Goal: Task Accomplishment & Management: Use online tool/utility

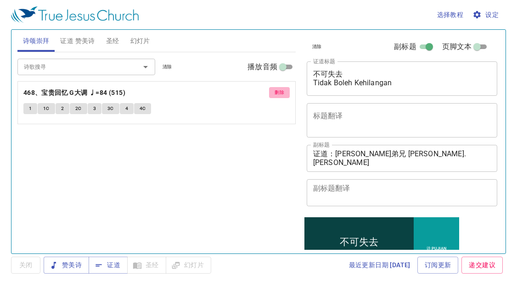
click at [277, 90] on span "删除" at bounding box center [280, 93] width 10 height 8
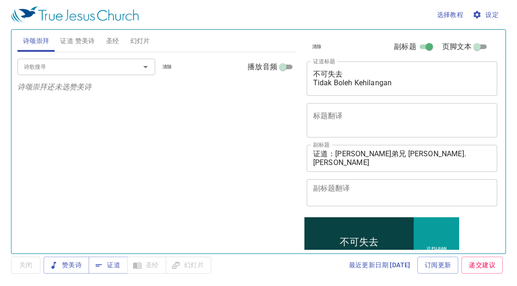
click at [68, 146] on div "诗歌搜寻 诗歌搜寻 清除 播放音频 诗颂崇拜还未选赞美诗" at bounding box center [156, 149] width 278 height 194
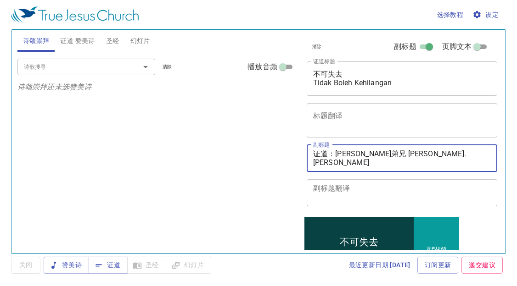
drag, startPoint x: 335, startPoint y: 152, endPoint x: 444, endPoint y: 153, distance: 109.3
click at [444, 153] on textarea "证道：赖秋明弟兄 Bro. Lai Chew Min 翻译：邹雪妮姊妹 Sis. Tseu Set Nee" at bounding box center [402, 158] width 178 height 17
paste textarea "杨提多执事 Dn. Titus Yong"
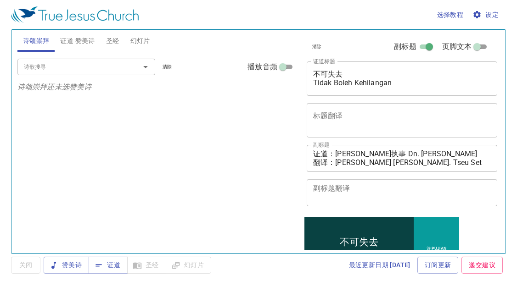
click at [108, 146] on div "诗歌搜寻 诗歌搜寻 清除 播放音频 诗颂崇拜还未选赞美诗" at bounding box center [156, 149] width 278 height 194
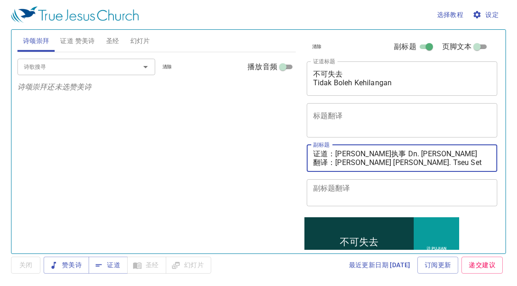
click at [341, 164] on textarea "证道：杨提多执事 Dn. Titus Yong 翻译：邹雪妮姊妹 Sis. Tseu Set Nee" at bounding box center [402, 158] width 178 height 17
drag, startPoint x: 336, startPoint y: 160, endPoint x: 457, endPoint y: 155, distance: 121.8
click at [457, 155] on textarea "证道：杨提多执事 Dn. Titus Yong 翻译：邹雪妮姊妹 Sis. Tseu Set Nee" at bounding box center [402, 158] width 178 height 17
paste textarea "赖秋明弟兄 Bro. Lai Chew Min"
click at [340, 162] on textarea "证道：杨提多执事 Dn. Titus Yong 翻译：邹雪妮姊妹 Sis. Tseu Set Nee" at bounding box center [402, 158] width 178 height 17
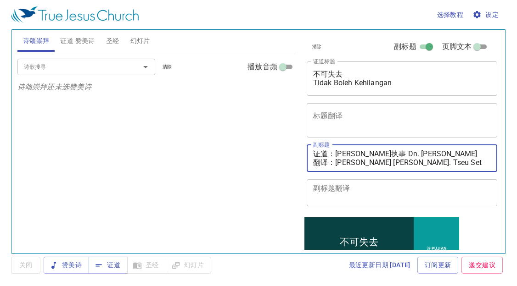
drag, startPoint x: 335, startPoint y: 161, endPoint x: 434, endPoint y: 163, distance: 99.6
click at [434, 163] on textarea "证道：杨提多执事 Dn. Titus Yong 翻译：邹雪妮姊妹 Sis. Tseu Set Nee" at bounding box center [402, 158] width 178 height 17
paste textarea "赖秋明弟兄 Bro. Lai Chew Min"
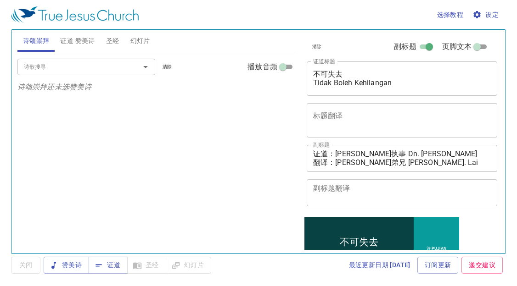
click at [78, 168] on div "诗歌搜寻 诗歌搜寻 清除 播放音频 诗颂崇拜还未选赞美诗" at bounding box center [156, 149] width 278 height 194
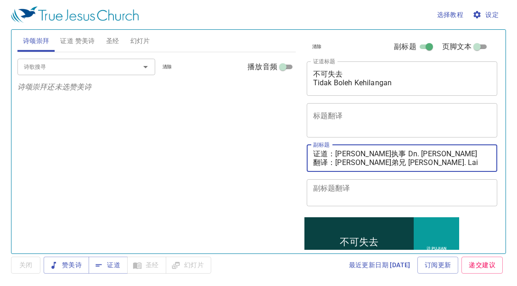
drag, startPoint x: 337, startPoint y: 162, endPoint x: 446, endPoint y: 174, distance: 109.4
click at [446, 174] on div "副标题 证道：杨提多执事 Dn. Titus Yong 翻译：赖秋明弟兄 Bro. Lai Chew Min x 副标题 副标题翻译 x 副标题翻译" at bounding box center [398, 175] width 191 height 69
paste textarea "韩永光弟兄 Bro. Daniel Han"
type textarea "证道：[PERSON_NAME]执事 Dn. [PERSON_NAME] 翻译：[PERSON_NAME]弟兄 [PERSON_NAME]. [PERSON_…"
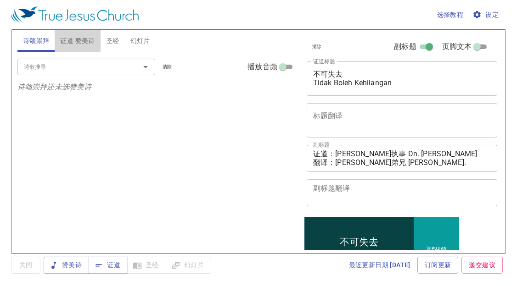
click at [76, 41] on span "证道 赞美诗" at bounding box center [77, 40] width 34 height 11
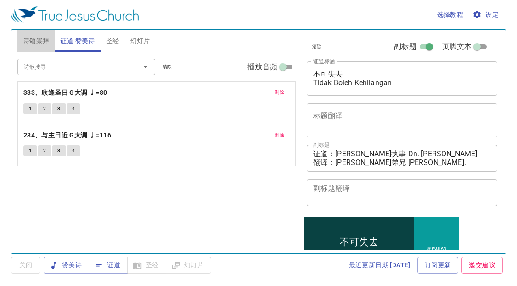
click at [47, 34] on button "诗颂崇拜" at bounding box center [36, 41] width 38 height 22
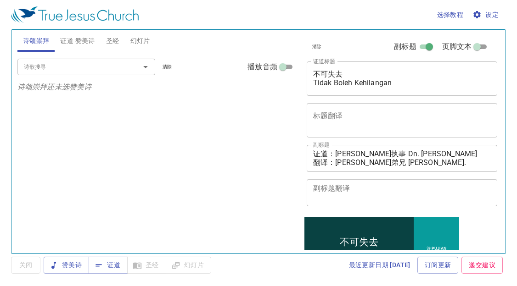
click at [55, 70] on input "诗歌搜寻" at bounding box center [72, 67] width 105 height 11
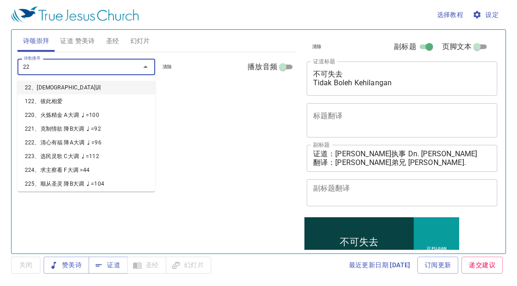
type input "224"
type input "225"
type input "226"
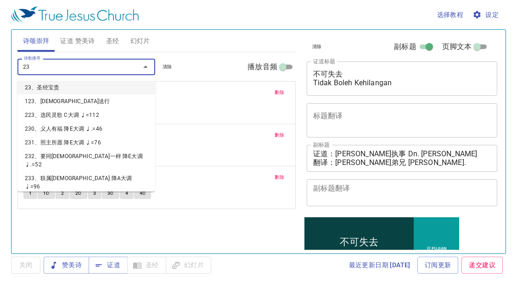
type input "232"
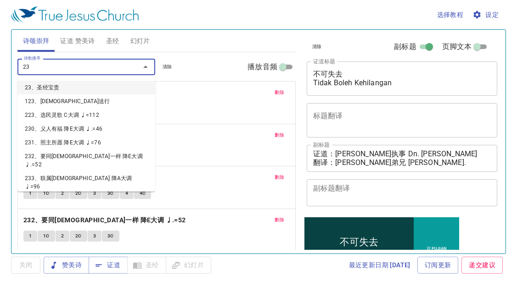
type input "236"
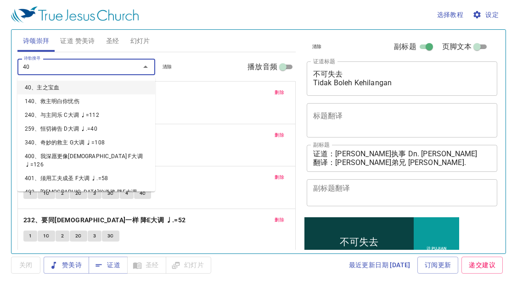
type input "400"
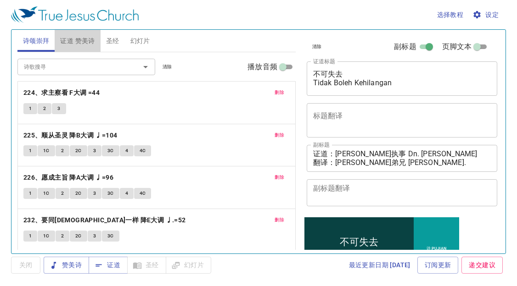
click at [79, 44] on span "证道 赞美诗" at bounding box center [77, 40] width 34 height 11
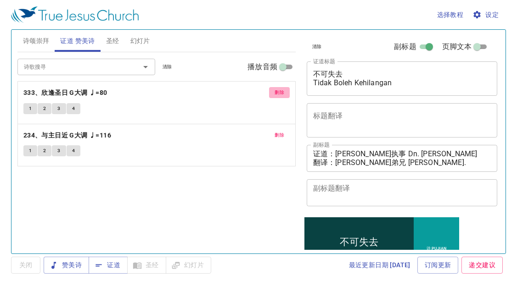
click at [279, 91] on span "删除" at bounding box center [280, 93] width 10 height 8
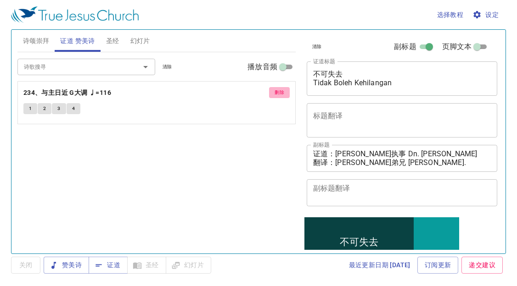
click at [278, 91] on span "删除" at bounding box center [280, 93] width 10 height 8
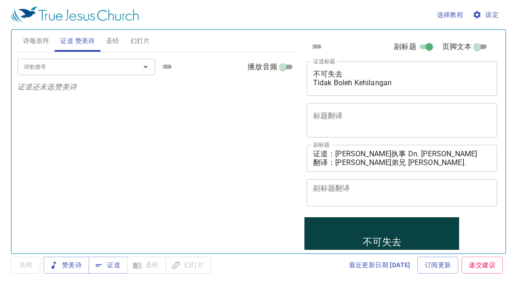
click at [126, 69] on div "诗歌搜寻" at bounding box center [86, 67] width 138 height 16
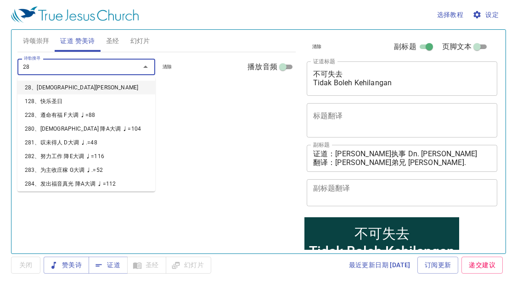
type input "287"
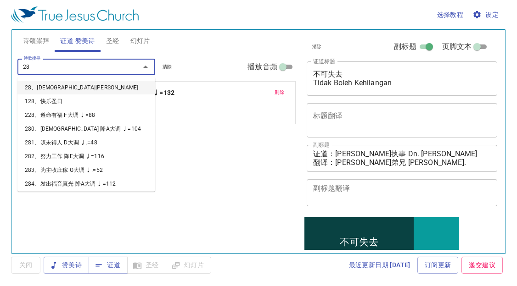
type input "288"
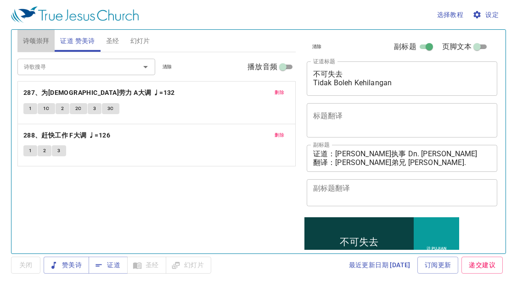
click at [43, 39] on span "诗颂崇拜" at bounding box center [36, 40] width 27 height 11
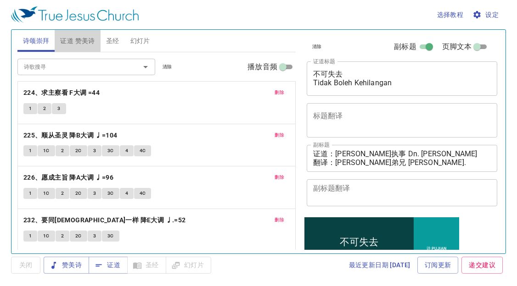
click at [81, 41] on span "证道 赞美诗" at bounding box center [77, 40] width 34 height 11
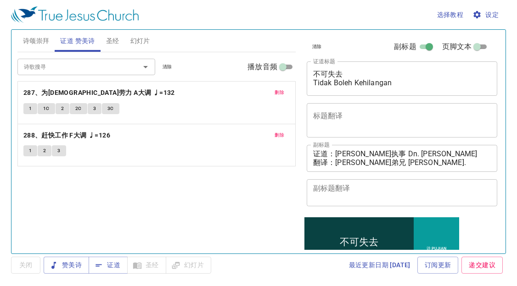
click at [47, 39] on span "诗颂崇拜" at bounding box center [36, 40] width 27 height 11
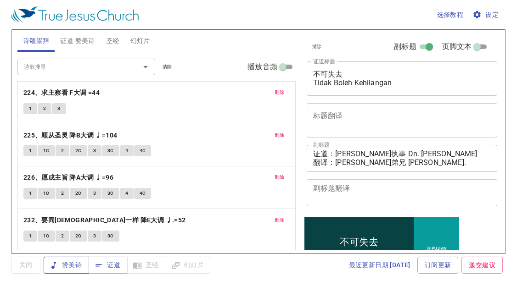
click at [79, 267] on span "赞美诗" at bounding box center [66, 265] width 31 height 11
click at [489, 13] on span "设定" at bounding box center [486, 14] width 24 height 11
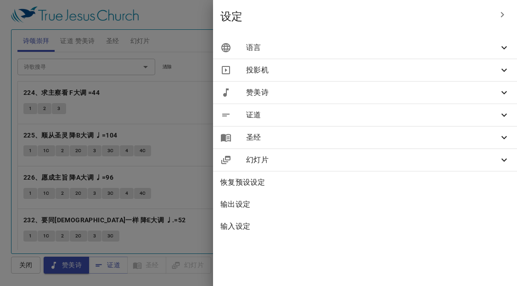
click at [489, 13] on div at bounding box center [258, 143] width 517 height 286
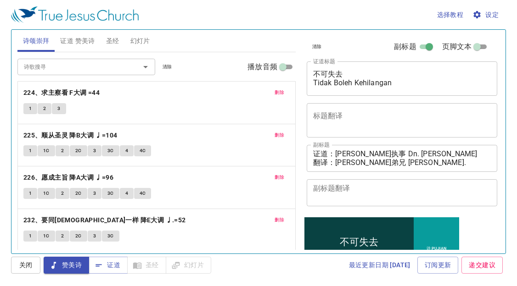
click at [489, 13] on span "设定" at bounding box center [486, 14] width 24 height 11
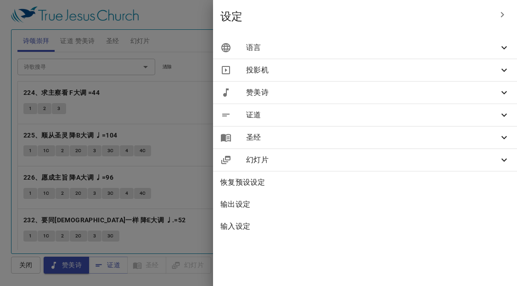
click at [444, 48] on span "语言" at bounding box center [372, 47] width 252 height 11
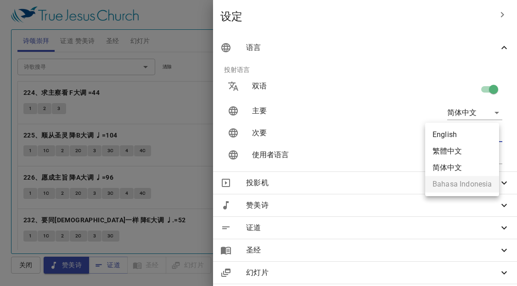
click at [443, 133] on body "选择教程 设定 诗颂崇拜 证道 赞美诗 圣经 幻灯片 诗歌搜寻 诗歌搜寻 清除 播放音频 删除 224、求主察看 F大调 =44 1 2 3 删除 225、顺…" at bounding box center [258, 143] width 517 height 286
click at [444, 135] on li "English" at bounding box center [462, 135] width 74 height 17
type input "en"
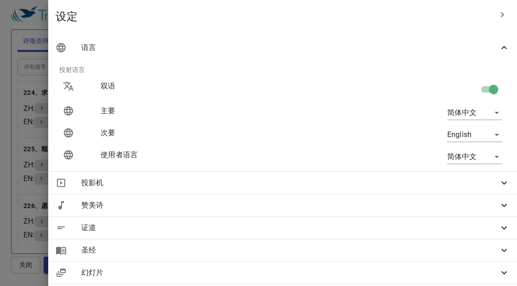
click at [222, 140] on div at bounding box center [258, 143] width 517 height 286
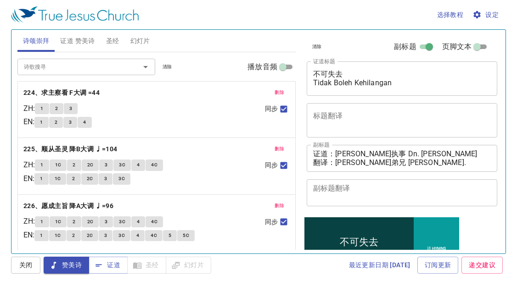
click at [86, 35] on span "证道 赞美诗" at bounding box center [77, 40] width 34 height 11
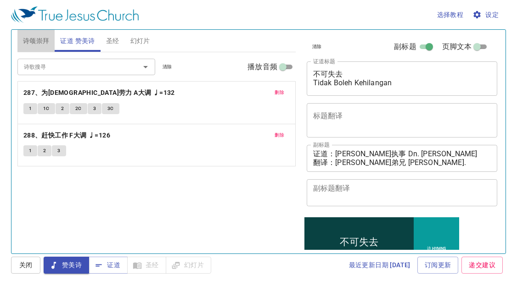
click at [42, 38] on span "诗颂崇拜" at bounding box center [36, 40] width 27 height 11
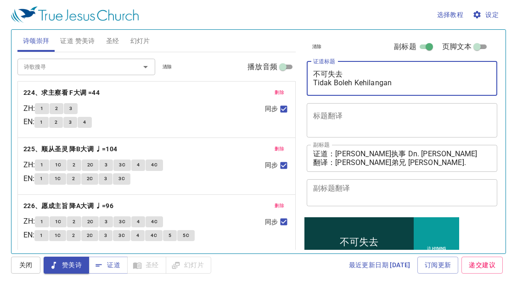
drag, startPoint x: 353, startPoint y: 76, endPoint x: 313, endPoint y: 74, distance: 40.9
click at [313, 74] on textarea "不可失去 Tidak Boleh Kehilangan" at bounding box center [402, 78] width 178 height 17
drag, startPoint x: 396, startPoint y: 84, endPoint x: 308, endPoint y: 83, distance: 87.2
click at [308, 83] on div "趁着白日 Tidak Boleh Kehilangan x 证道标题" at bounding box center [402, 79] width 191 height 34
click at [334, 83] on textarea "趁着白日 While it's Daytime" at bounding box center [402, 78] width 178 height 17
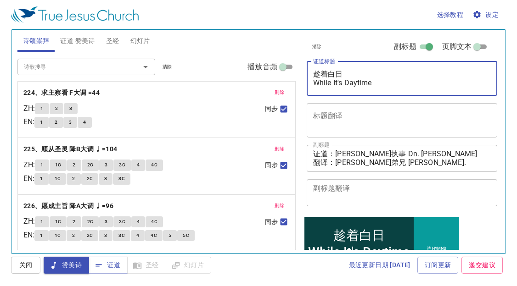
click at [434, 84] on textarea "趁着白日 While It's Daytime" at bounding box center [402, 78] width 178 height 17
type textarea "趁着白日 While It's Daytime"
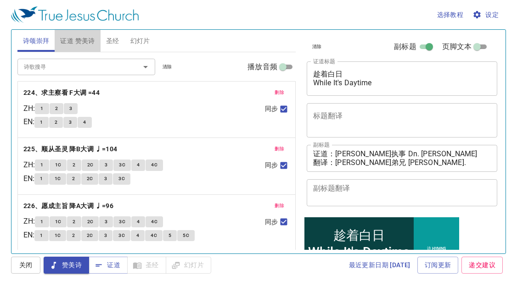
click at [82, 39] on span "证道 赞美诗" at bounding box center [77, 40] width 34 height 11
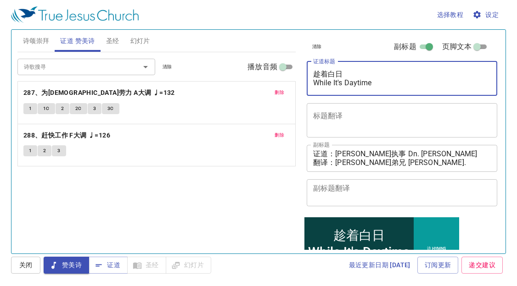
drag, startPoint x: 381, startPoint y: 85, endPoint x: 313, endPoint y: 73, distance: 68.6
click at [313, 73] on textarea "趁着白日 While It's Daytime" at bounding box center [402, 78] width 178 height 17
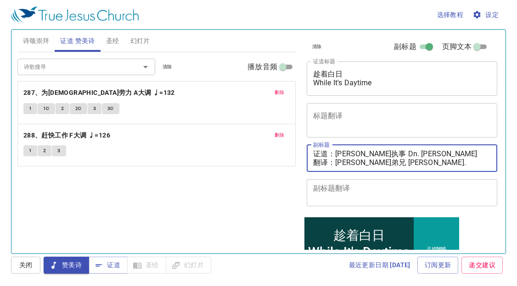
drag, startPoint x: 439, startPoint y: 162, endPoint x: 311, endPoint y: 158, distance: 128.1
click at [312, 158] on div "证道：杨提多执事 Dn. Titus Yong 翻译：韩永光弟兄 Bro. Daniel Han x 副标题" at bounding box center [402, 158] width 191 height 27
click at [40, 39] on span "诗颂崇拜" at bounding box center [36, 40] width 27 height 11
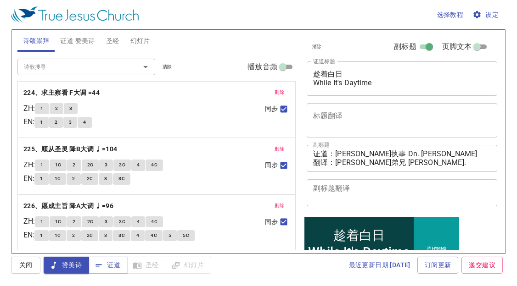
click at [206, 33] on div "诗颂崇拜 证道 赞美诗 圣经 幻灯片" at bounding box center [156, 41] width 278 height 22
click at [75, 91] on b "224、求主察看 F大调 =44" at bounding box center [61, 92] width 76 height 11
click at [43, 108] on span "1" at bounding box center [41, 109] width 3 height 8
click at [62, 107] on button "2" at bounding box center [57, 108] width 14 height 11
click at [72, 108] on span "3" at bounding box center [70, 109] width 3 height 8
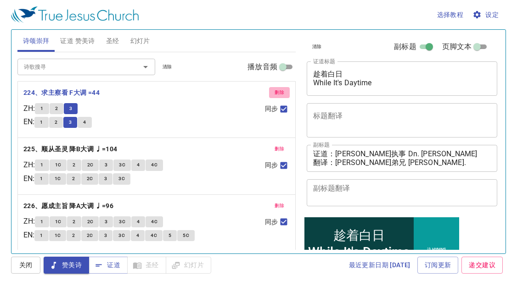
click at [275, 92] on span "删除" at bounding box center [280, 93] width 10 height 8
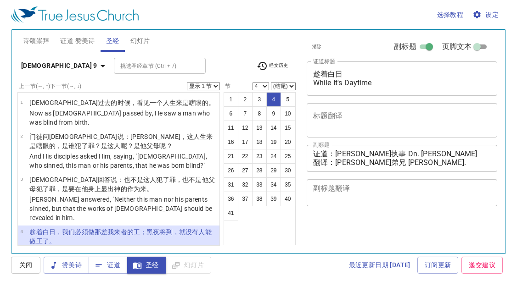
select select "4"
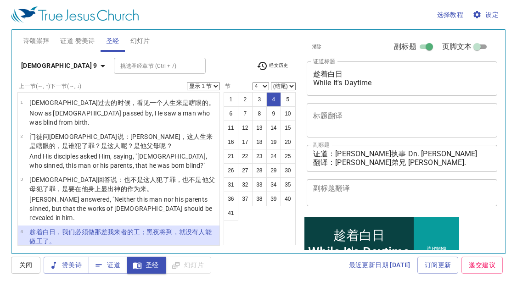
scroll to position [69, 0]
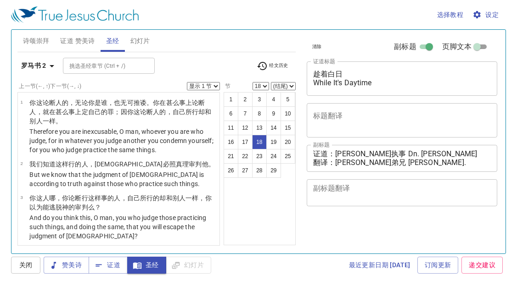
select select "18"
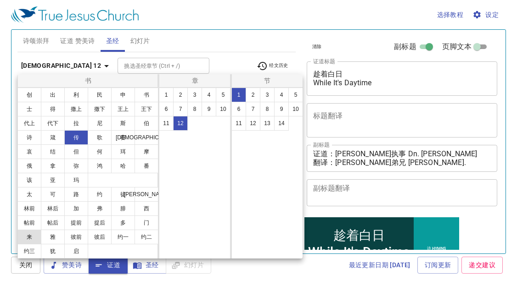
click at [30, 237] on button "来" at bounding box center [29, 237] width 24 height 15
